Goal: Task Accomplishment & Management: Manage account settings

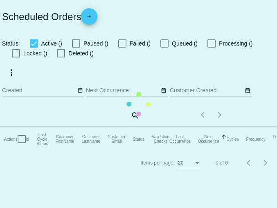
checkbox input "true"
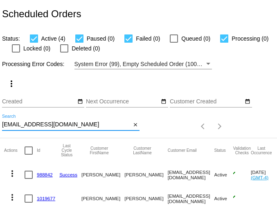
click at [34, 125] on input "[EMAIL_ADDRESS][DOMAIN_NAME]" at bounding box center [66, 124] width 129 height 7
paste input "[EMAIL_ADDRESS][DOMAIN_NAME]"
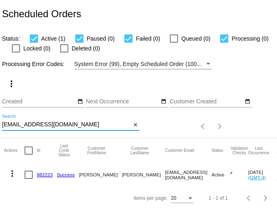
type input "[EMAIL_ADDRESS][DOMAIN_NAME]"
click at [11, 174] on mat-icon "more_vert" at bounding box center [12, 173] width 10 height 10
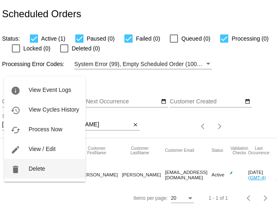
click at [29, 168] on span "Delete" at bounding box center [37, 168] width 16 height 7
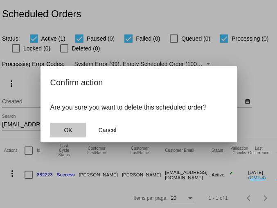
click at [63, 134] on button "OK" at bounding box center [68, 129] width 36 height 15
